Goal: Task Accomplishment & Management: Use online tool/utility

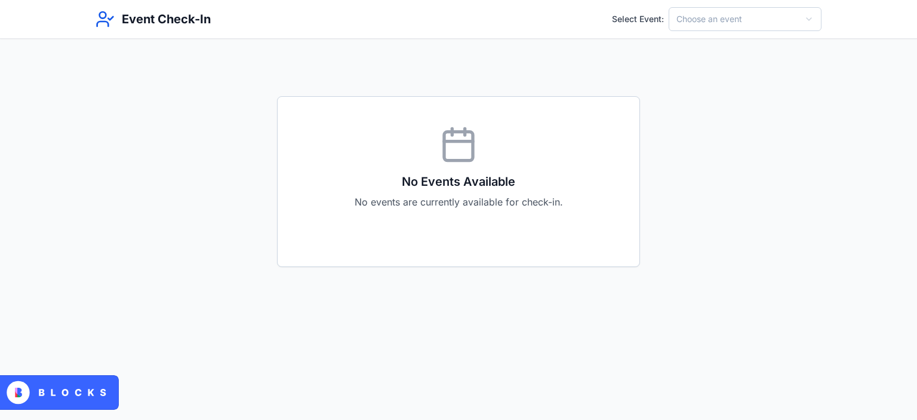
click at [679, 24] on html "Event Check-In Select Event: Choose an event No Events Available No events are …" at bounding box center [458, 210] width 917 height 420
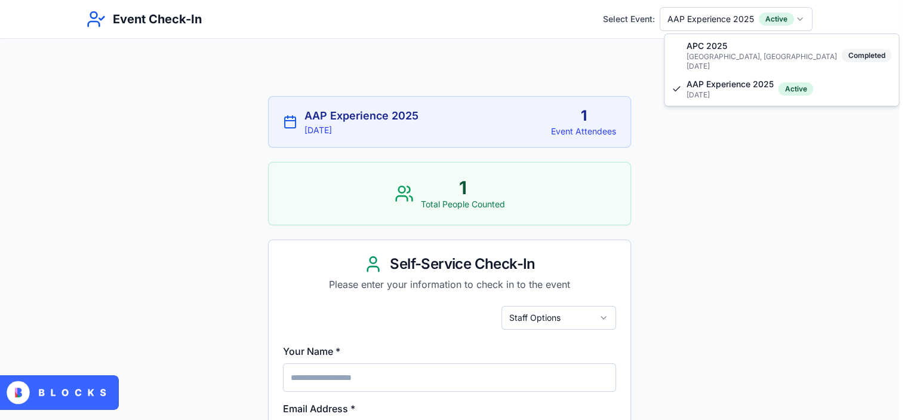
click at [721, 20] on html "Event Check-In Select Event: AAP Experience 2025 Active AAP Experience 2025 9/2…" at bounding box center [454, 412] width 908 height 825
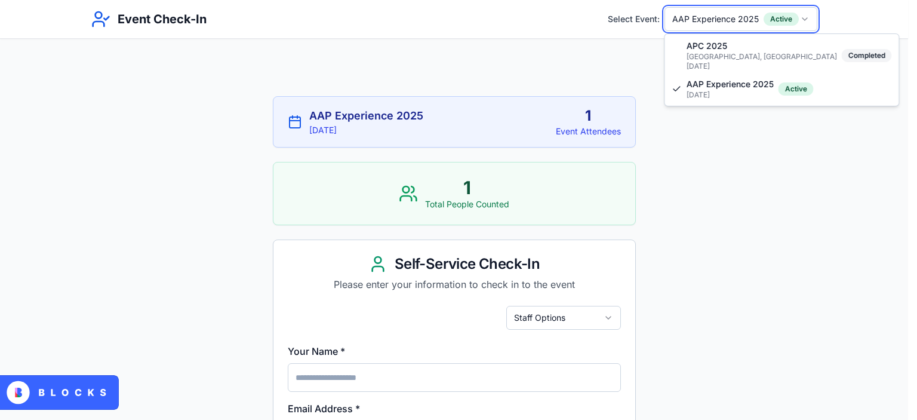
click at [621, 52] on html "Event Check-In Select Event: AAP Experience 2025 Active AAP Experience 2025 9/2…" at bounding box center [458, 412] width 917 height 825
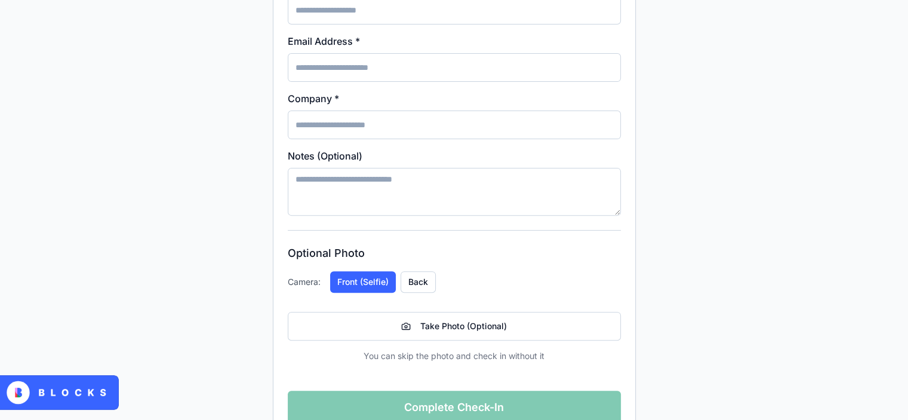
scroll to position [404, 0]
